Goal: Task Accomplishment & Management: Complete application form

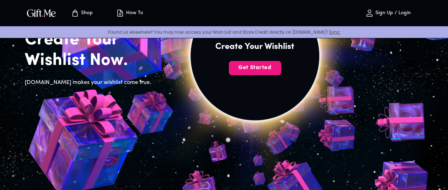
scroll to position [83, 0]
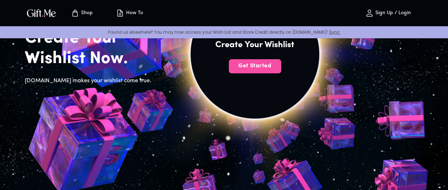
click at [281, 70] on span "Get Started" at bounding box center [255, 66] width 52 height 8
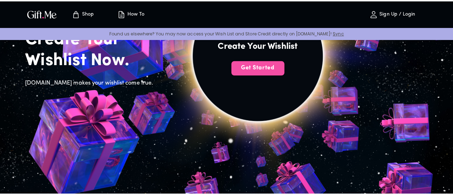
scroll to position [83, 0]
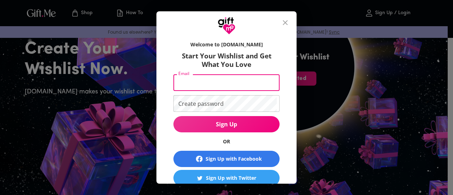
click at [232, 85] on input "Email" at bounding box center [225, 82] width 103 height 17
type input "armentiawallace@gmail.com"
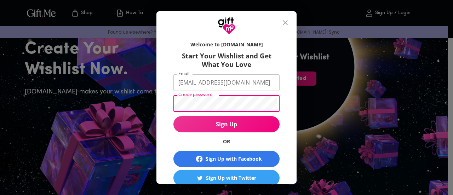
click at [323, 78] on div "Welcome to Gift.me Start Your Wishlist and Get What You Love Email armentiawall…" at bounding box center [226, 97] width 453 height 195
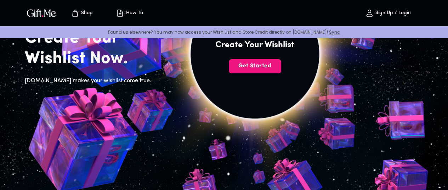
click at [404, 12] on p "Sign Up / Login" at bounding box center [392, 13] width 37 height 6
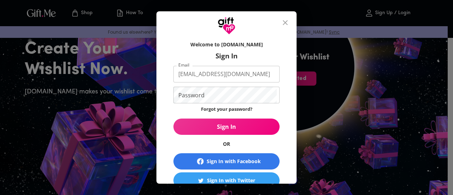
click at [246, 161] on div "Sign In with Facebook" at bounding box center [234, 162] width 54 height 8
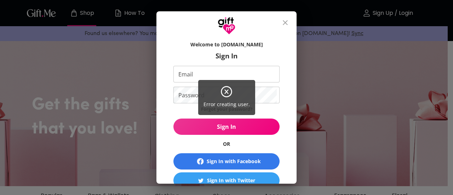
click at [237, 76] on div "Error creating user." at bounding box center [226, 97] width 453 height 195
drag, startPoint x: 296, startPoint y: 116, endPoint x: 296, endPoint y: 163, distance: 47.1
click at [296, 163] on div "Error creating user." at bounding box center [226, 97] width 453 height 195
click at [229, 94] on icon at bounding box center [226, 91] width 13 height 13
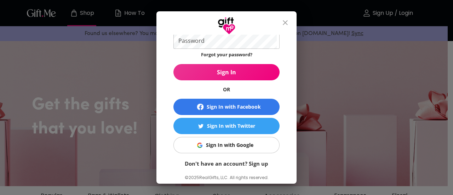
scroll to position [72, 0]
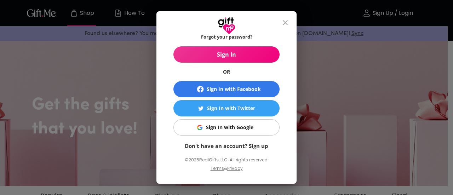
click at [246, 145] on link "Don't have an account? Sign up" at bounding box center [227, 145] width 84 height 7
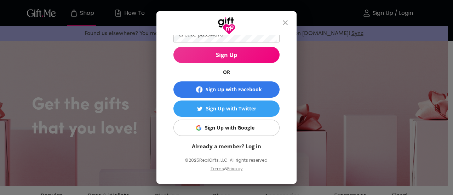
click at [225, 129] on div "Sign Up with Google" at bounding box center [230, 128] width 50 height 8
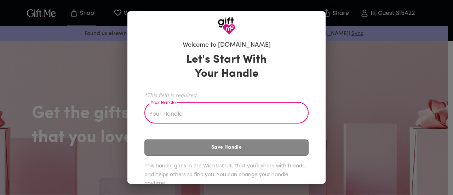
click at [278, 118] on input "Your Handle" at bounding box center [222, 114] width 157 height 20
type input "w"
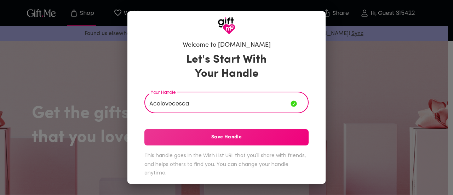
type input "Acelovecesca"
click at [224, 138] on span "Save Handle" at bounding box center [226, 138] width 164 height 8
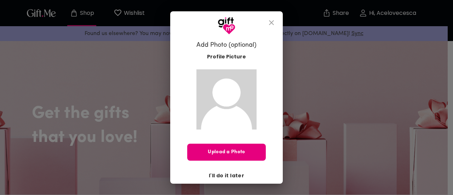
click at [232, 175] on span "I'll do it later" at bounding box center [226, 176] width 35 height 8
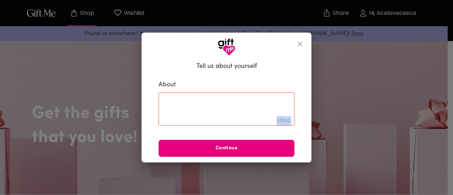
drag, startPoint x: 232, startPoint y: 175, endPoint x: 227, endPoint y: 101, distance: 74.5
click at [227, 101] on div "Tell us about yourself About 0 / 500 ​ Continue" at bounding box center [226, 97] width 453 height 195
drag, startPoint x: 227, startPoint y: 101, endPoint x: 197, endPoint y: 121, distance: 36.3
click at [197, 121] on div "0 / 500 ​" at bounding box center [227, 108] width 136 height 33
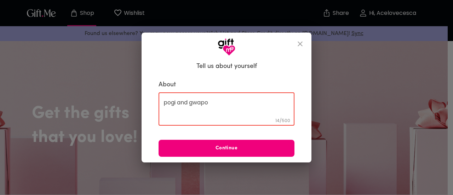
type textarea "pogi and gwapo"
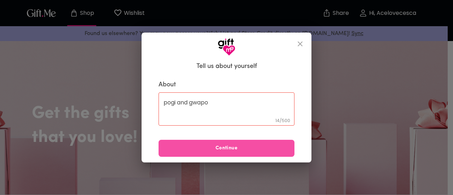
click at [225, 144] on button "Continue" at bounding box center [227, 148] width 136 height 17
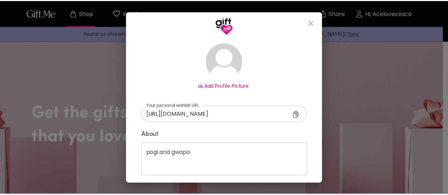
scroll to position [73, 0]
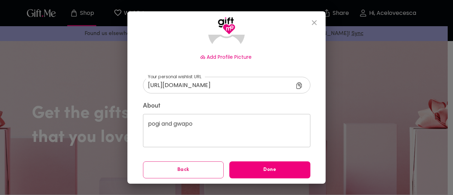
click at [245, 172] on span "Done" at bounding box center [269, 170] width 81 height 8
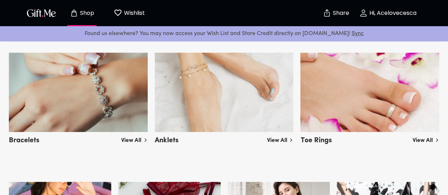
scroll to position [1149, 0]
